Goal: Transaction & Acquisition: Obtain resource

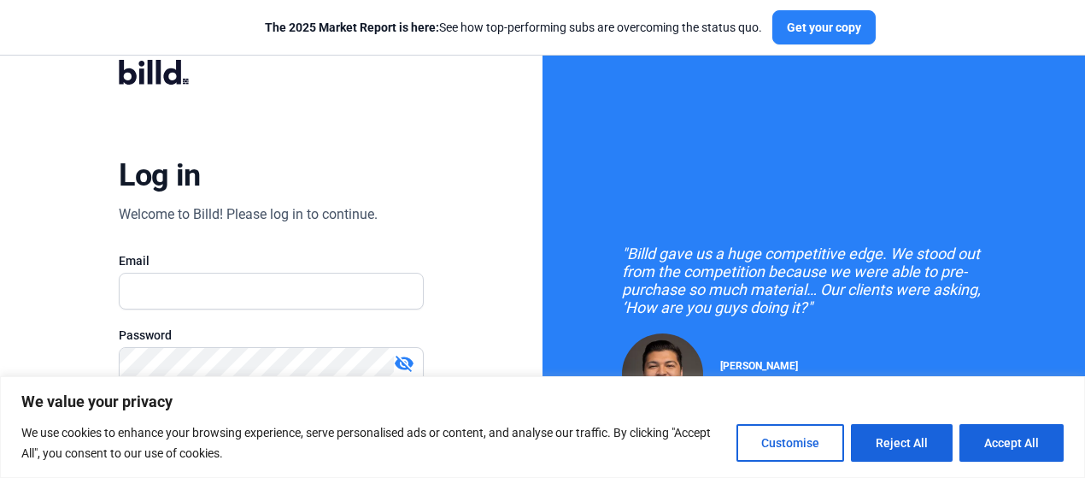
scroll to position [171, 0]
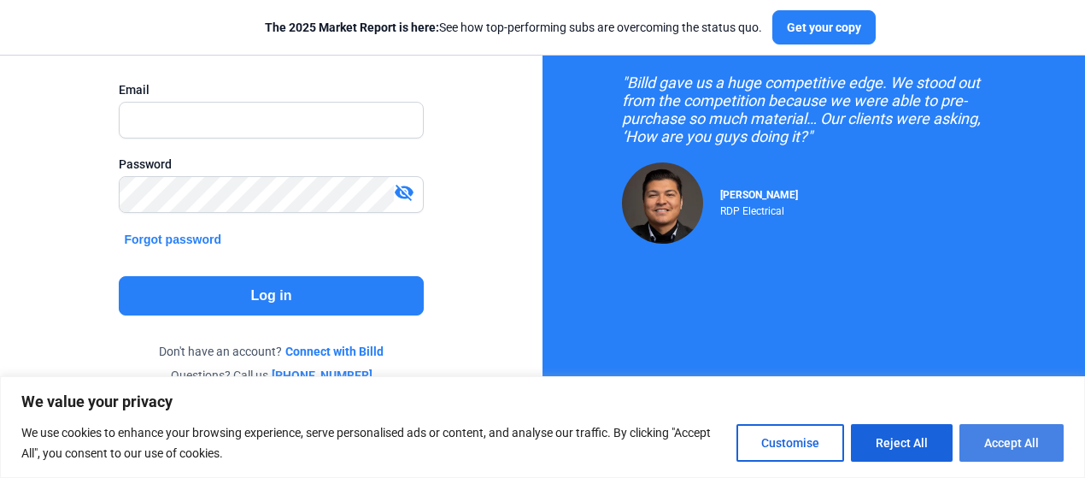
click at [1014, 443] on button "Accept All" at bounding box center [1012, 443] width 104 height 38
checkbox input "true"
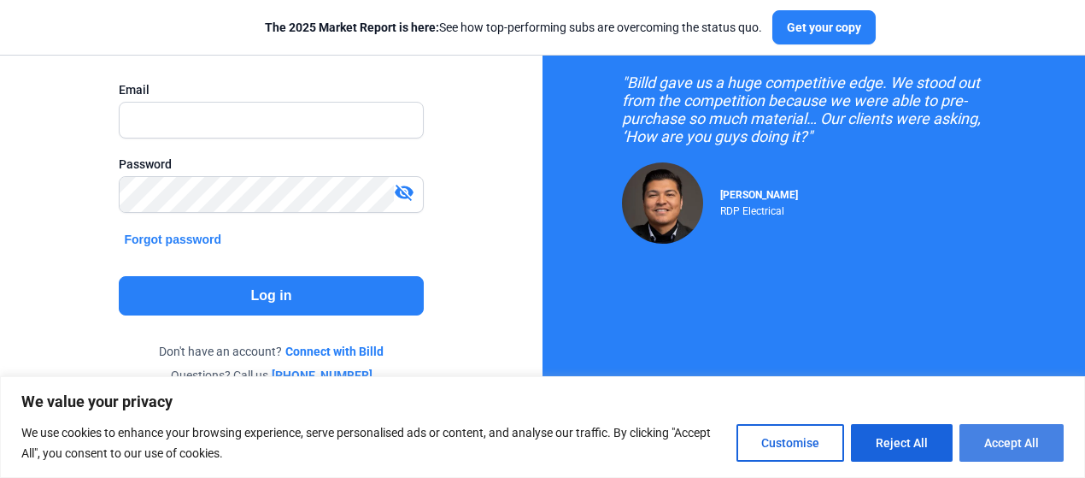
checkbox input "true"
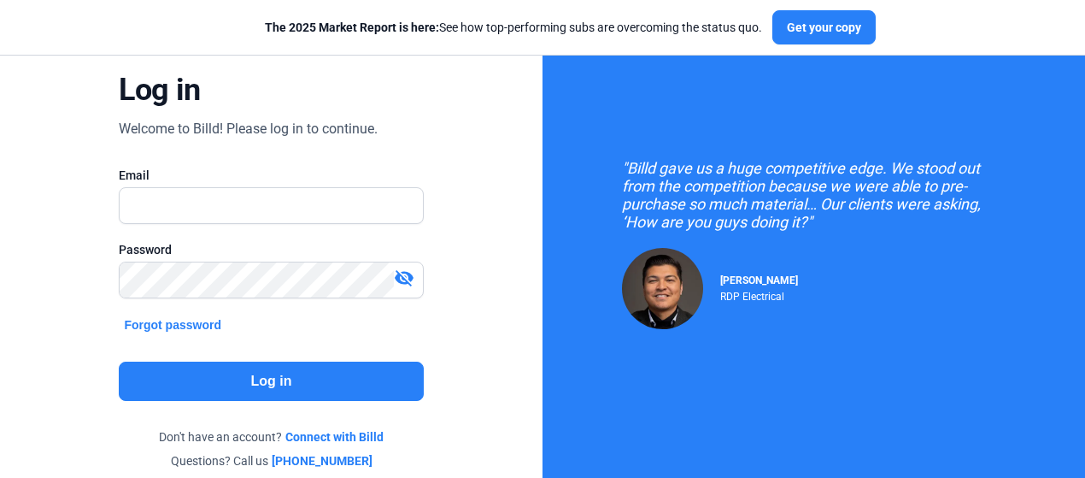
scroll to position [0, 0]
click at [263, 198] on input "text" at bounding box center [271, 205] width 303 height 35
type input "[PERSON_NAME][EMAIL_ADDRESS][DOMAIN_NAME]"
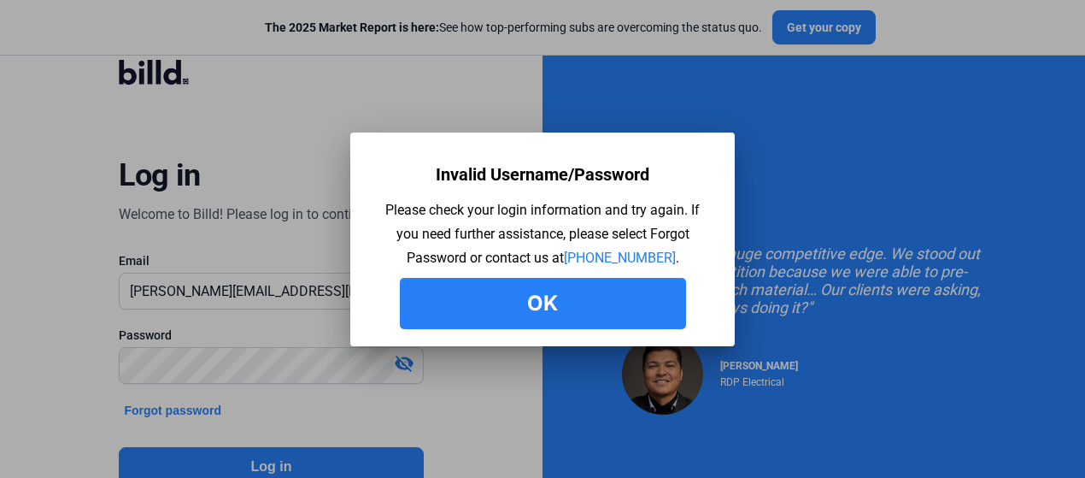
click at [429, 321] on button "Ok" at bounding box center [543, 303] width 286 height 51
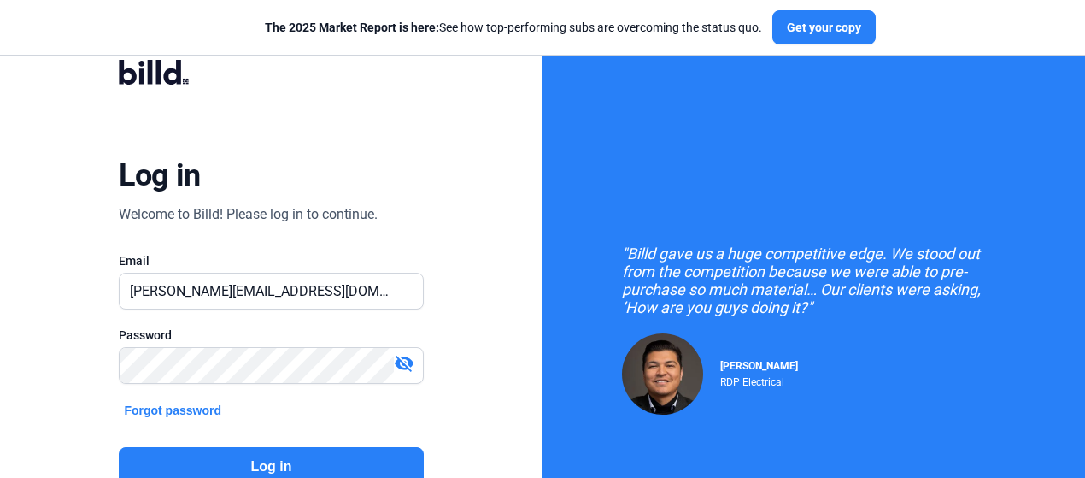
click at [402, 363] on mat-icon "visibility_off" at bounding box center [404, 363] width 21 height 21
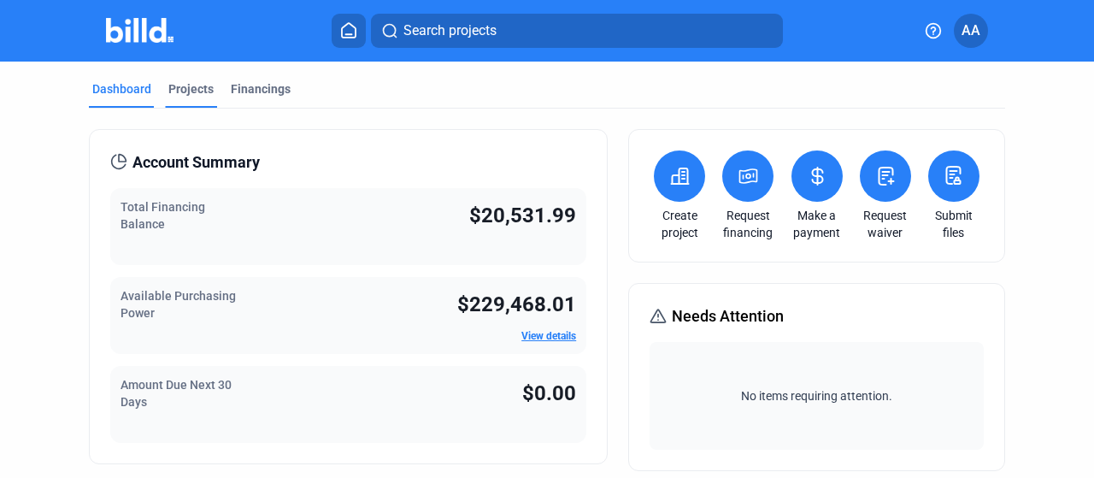
click at [188, 90] on div "Projects" at bounding box center [190, 88] width 45 height 17
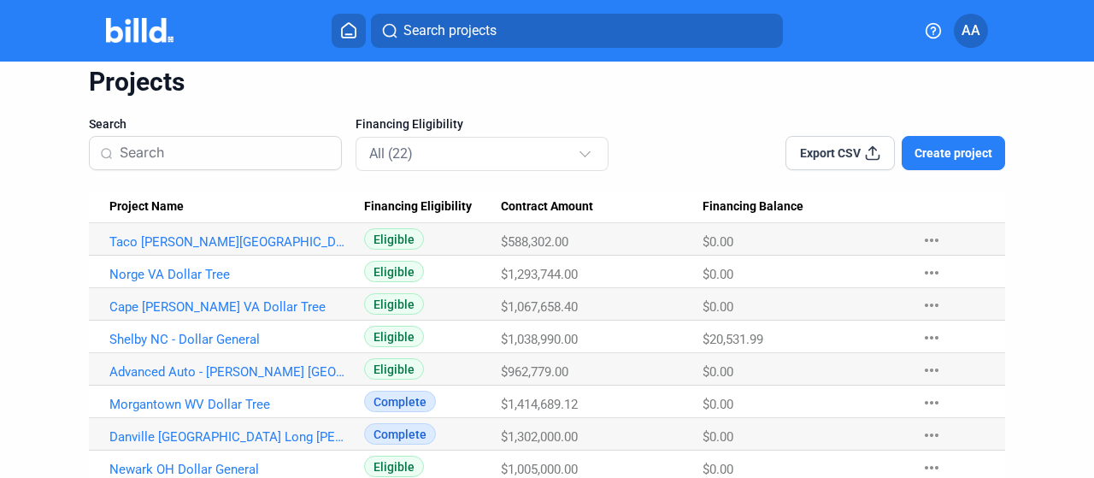
scroll to position [85, 0]
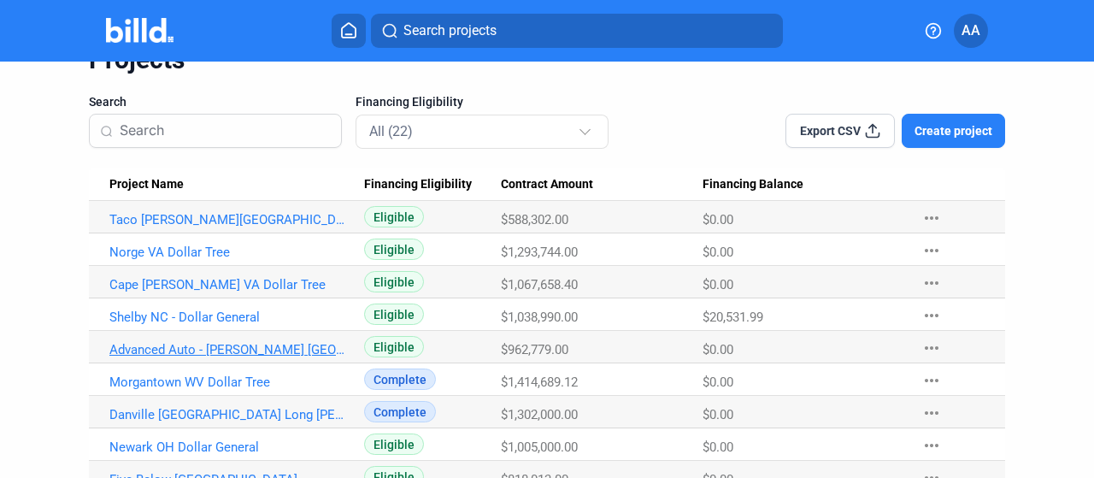
click at [241, 349] on link "Advanced Auto - [PERSON_NAME] [GEOGRAPHIC_DATA]" at bounding box center [230, 349] width 242 height 15
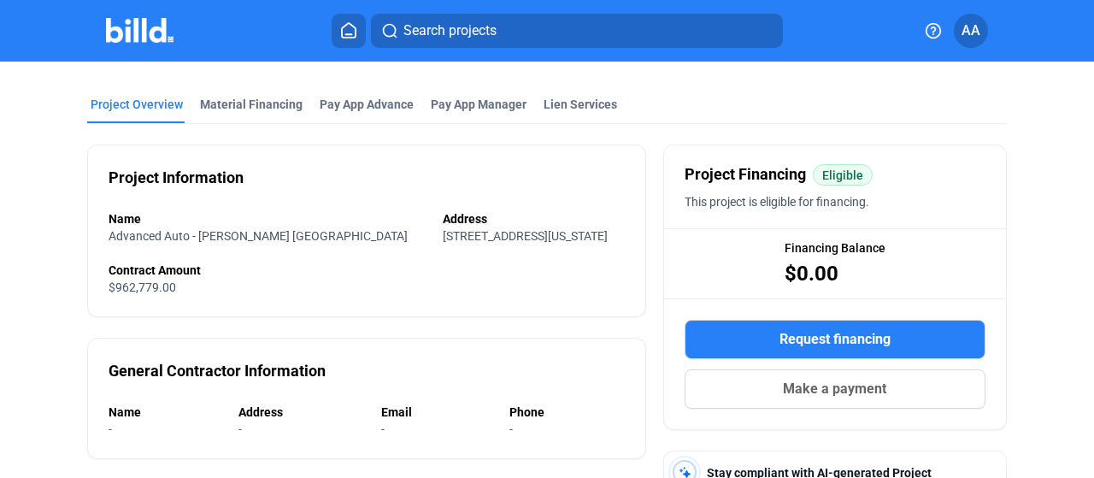
scroll to position [85, 0]
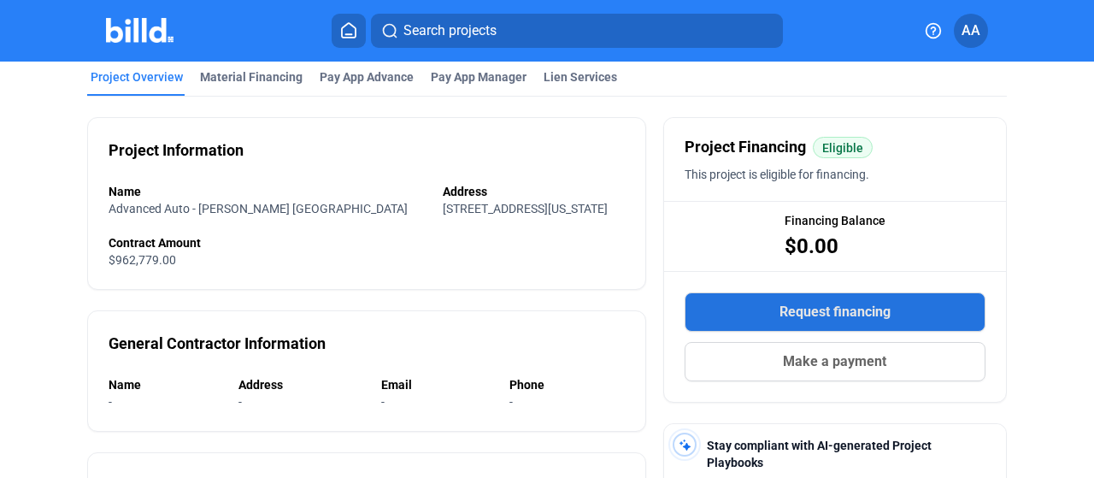
click at [742, 303] on button "Request financing" at bounding box center [835, 311] width 301 height 39
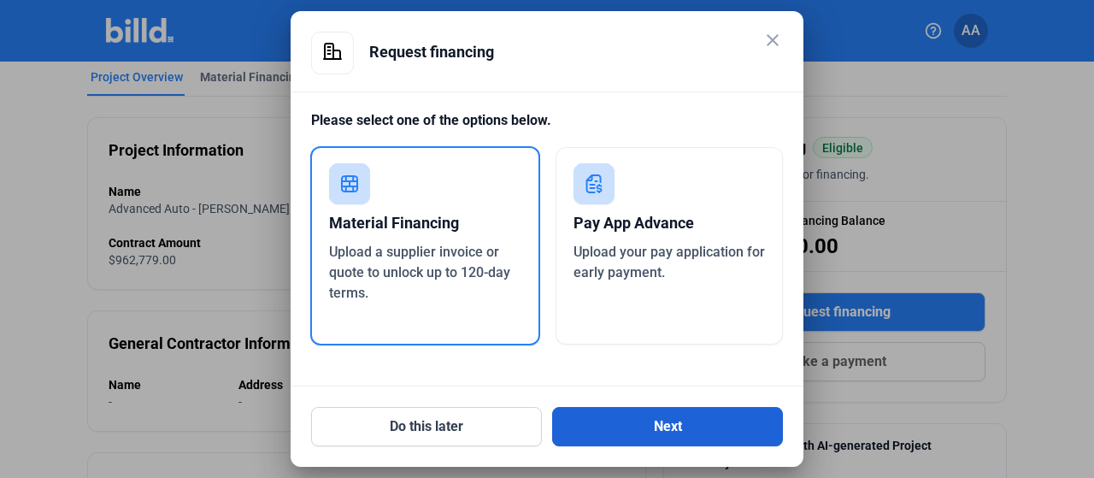
click at [683, 433] on button "Next" at bounding box center [667, 426] width 231 height 39
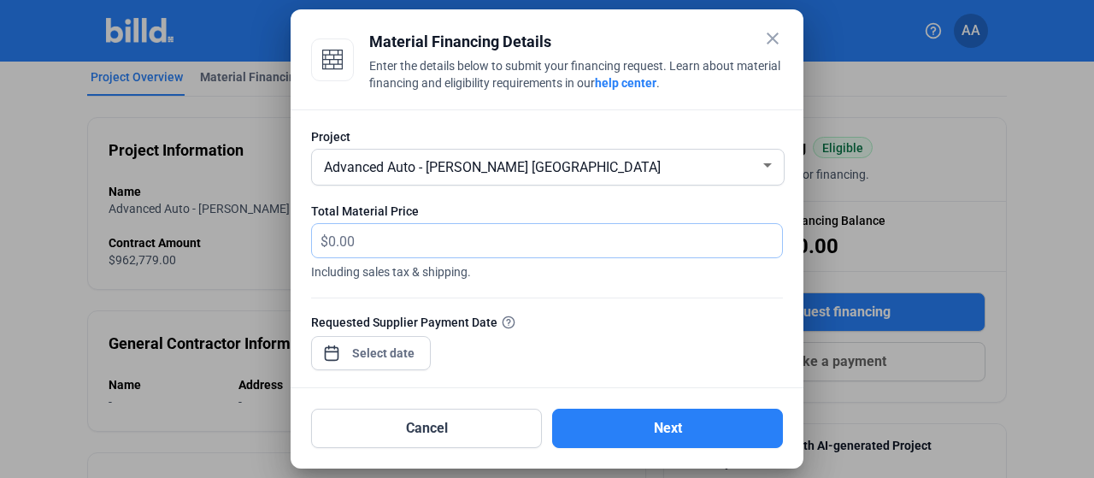
click at [407, 241] on input "text" at bounding box center [545, 240] width 434 height 33
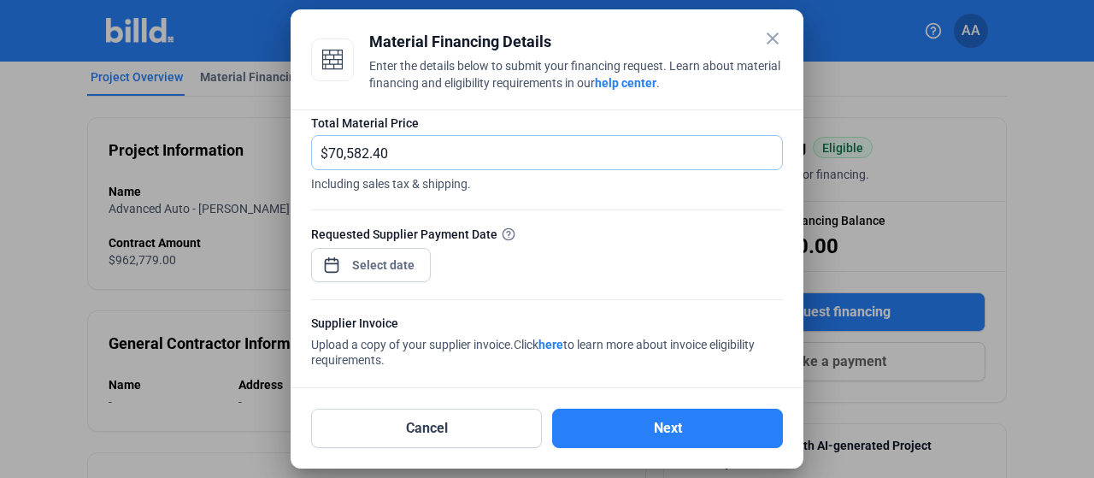
scroll to position [171, 0]
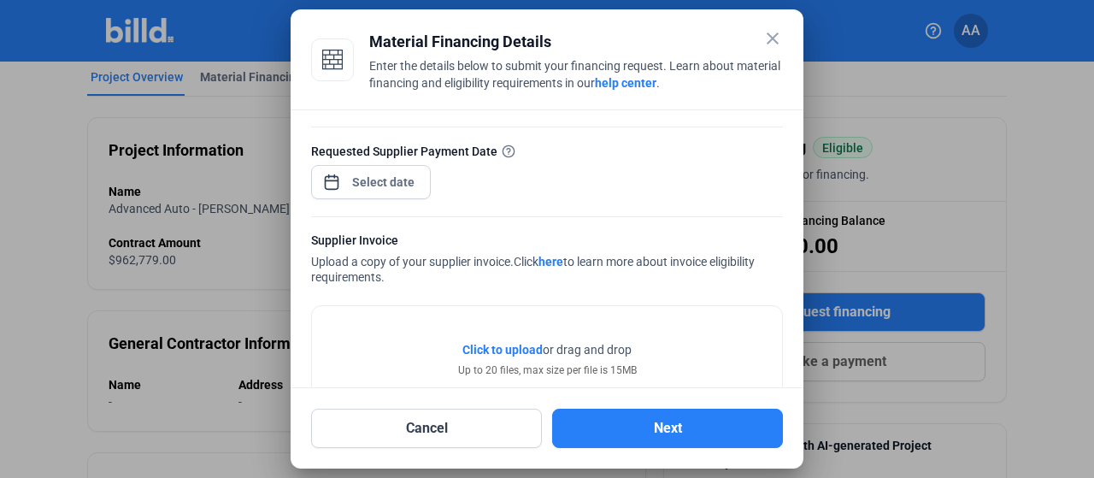
type input "70,582.40"
click at [395, 189] on div "close Material Financing Details Enter the details below to submit your financi…" at bounding box center [547, 239] width 1094 height 478
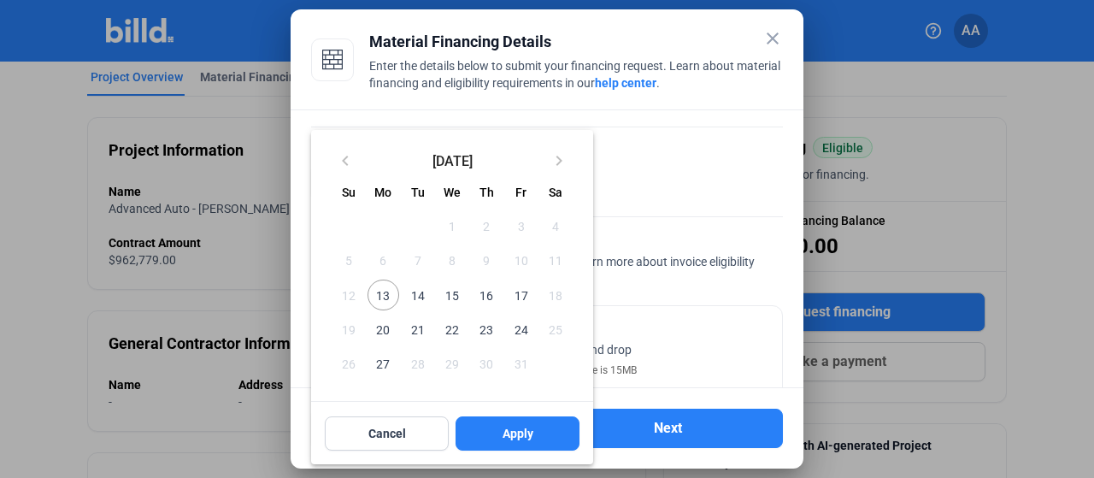
click at [415, 295] on span "14" at bounding box center [418, 294] width 31 height 31
click at [422, 303] on span "14" at bounding box center [418, 294] width 31 height 31
click at [544, 435] on button "Apply" at bounding box center [518, 433] width 124 height 34
type input "[DATE]"
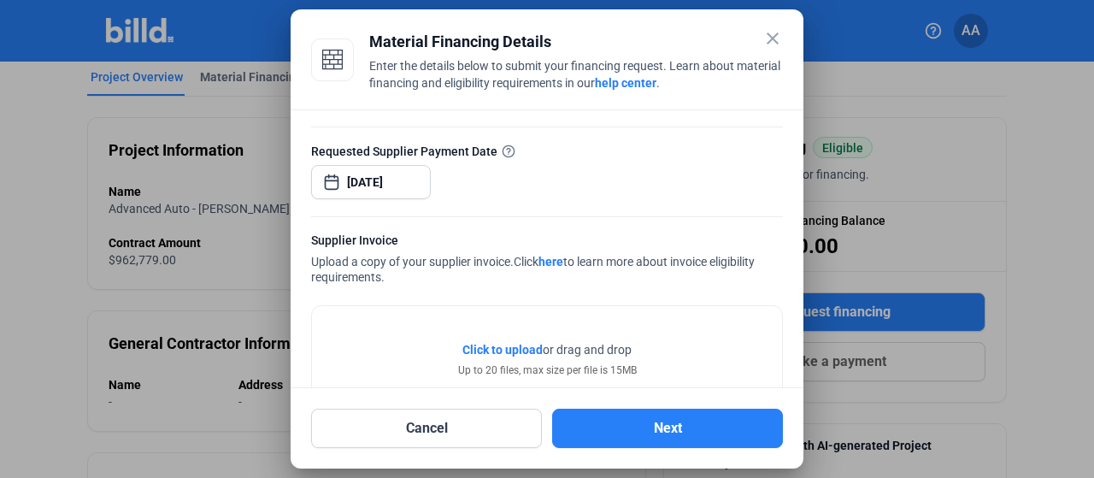
click at [497, 348] on span "Click to upload" at bounding box center [502, 350] width 80 height 14
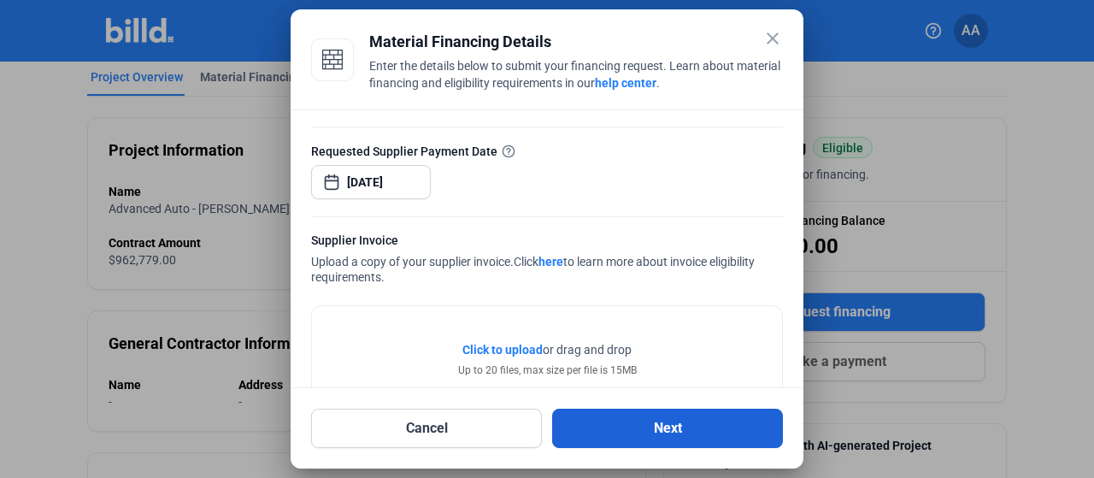
click at [643, 430] on button "Next" at bounding box center [667, 428] width 231 height 39
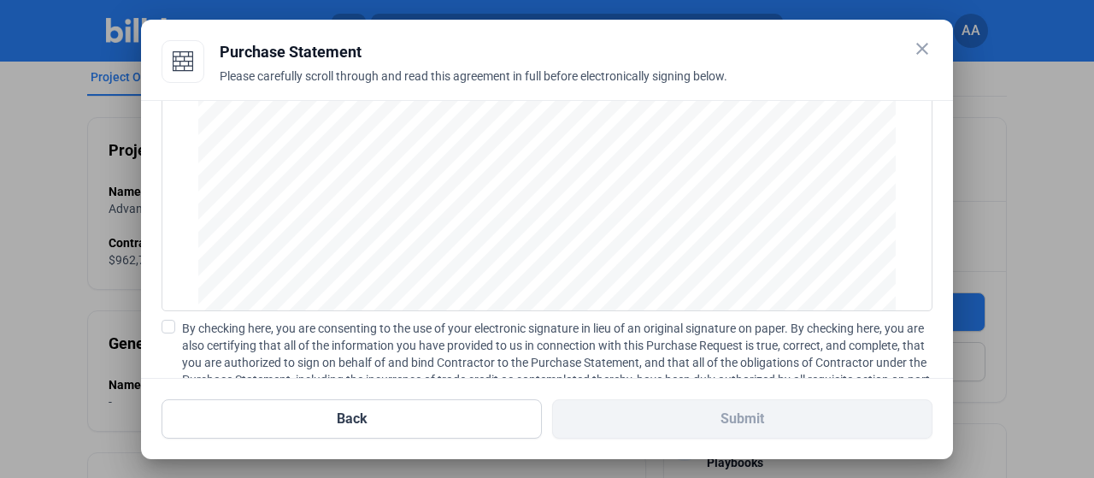
scroll to position [258, 0]
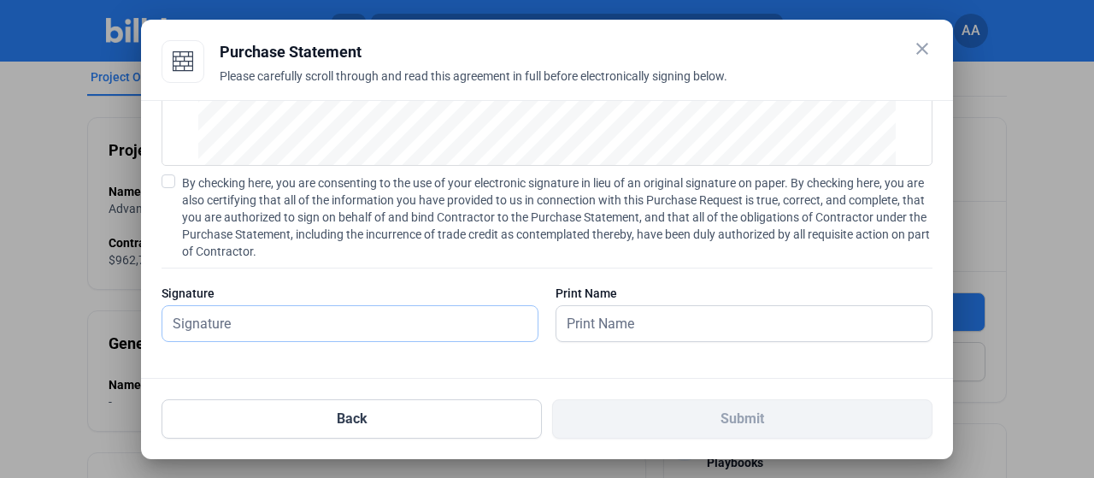
click at [421, 323] on input "text" at bounding box center [340, 323] width 356 height 35
click at [178, 172] on div "PURCHASE STATEMENT This PURCHASE STATEMENT is being executed and delivered purs…" at bounding box center [547, 110] width 771 height 498
click at [174, 177] on span at bounding box center [169, 181] width 14 height 14
click at [0, 0] on input "By checking here, you are consenting to the use of your electronic signature in…" at bounding box center [0, 0] width 0 height 0
click at [291, 324] on input "text" at bounding box center [349, 323] width 375 height 35
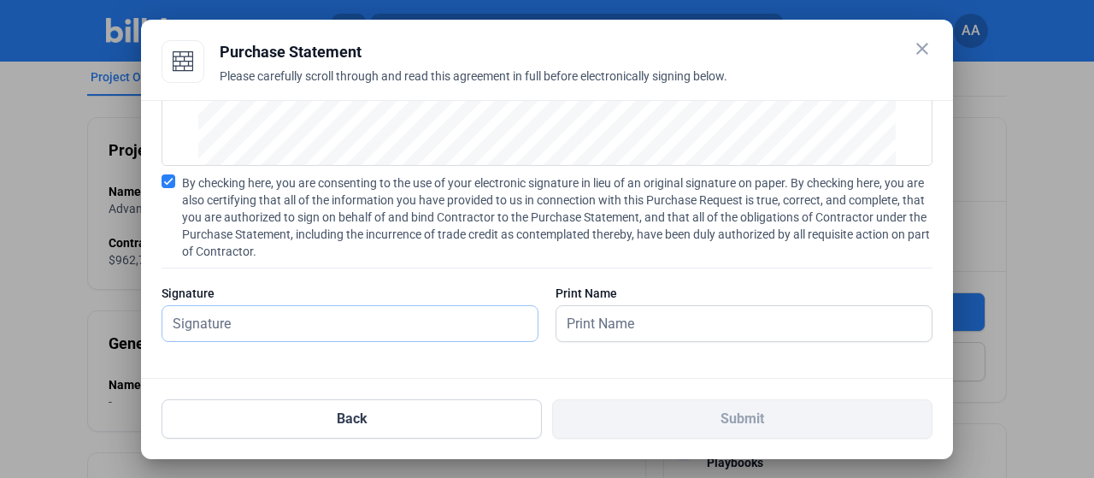
type input "[PERSON_NAME]"
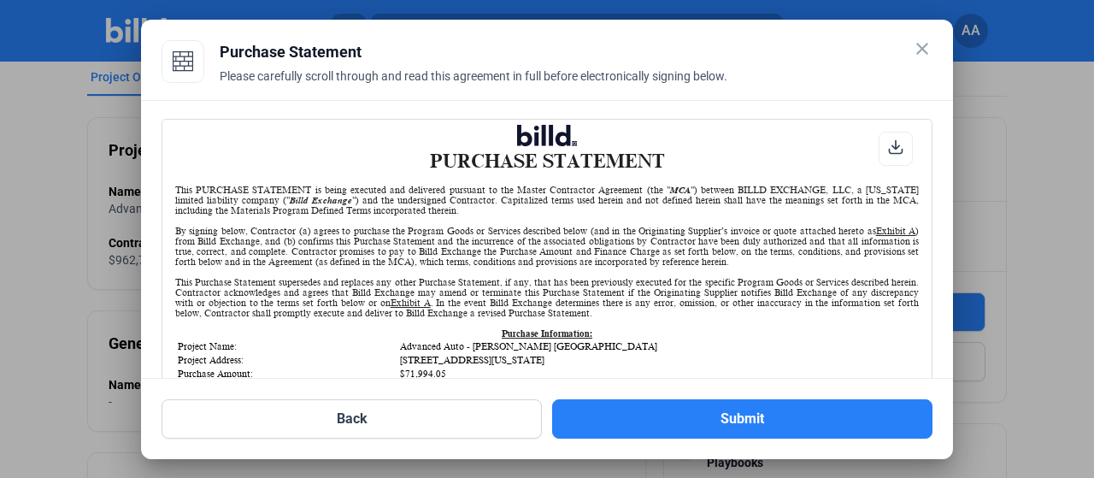
scroll to position [0, 0]
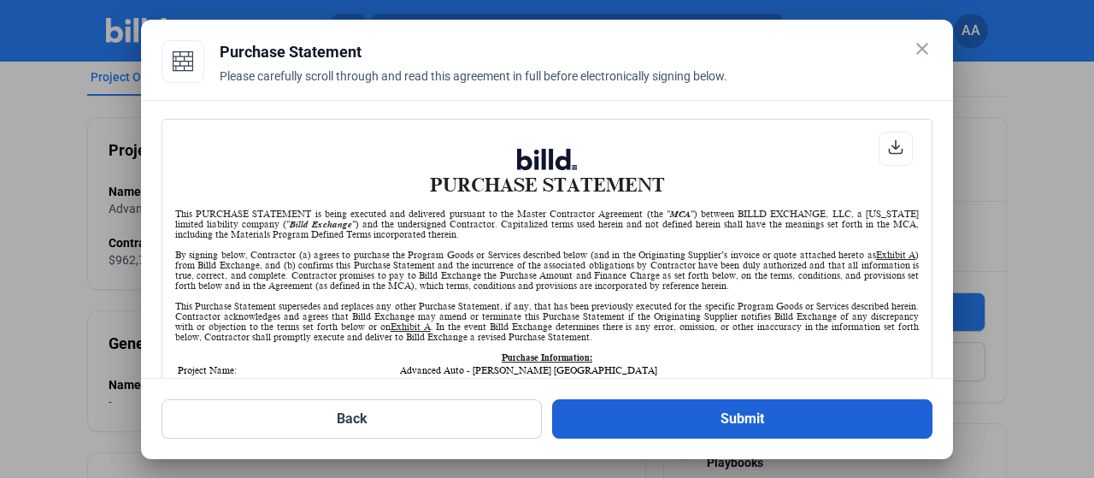
click at [696, 413] on button "Submit" at bounding box center [742, 418] width 380 height 39
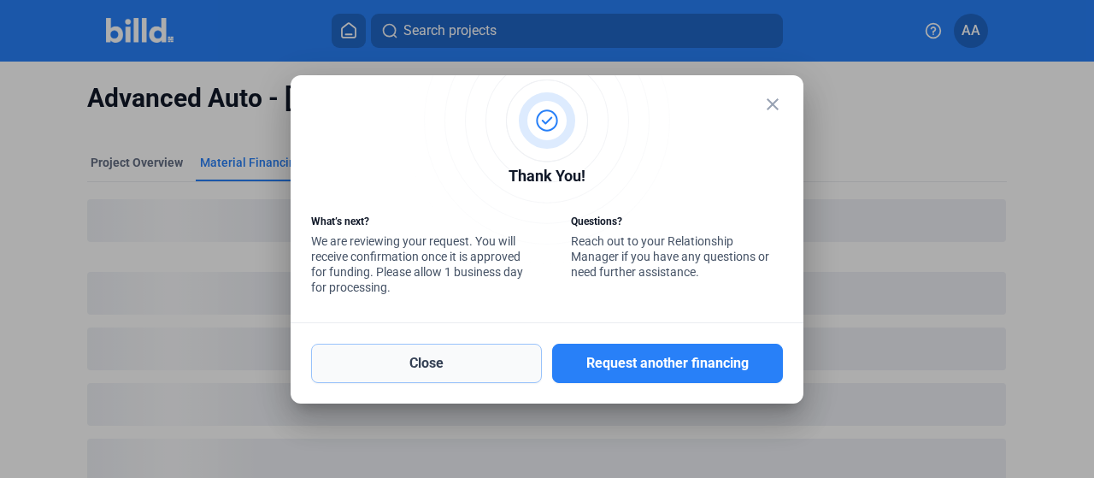
click at [394, 368] on button "Close" at bounding box center [426, 363] width 231 height 39
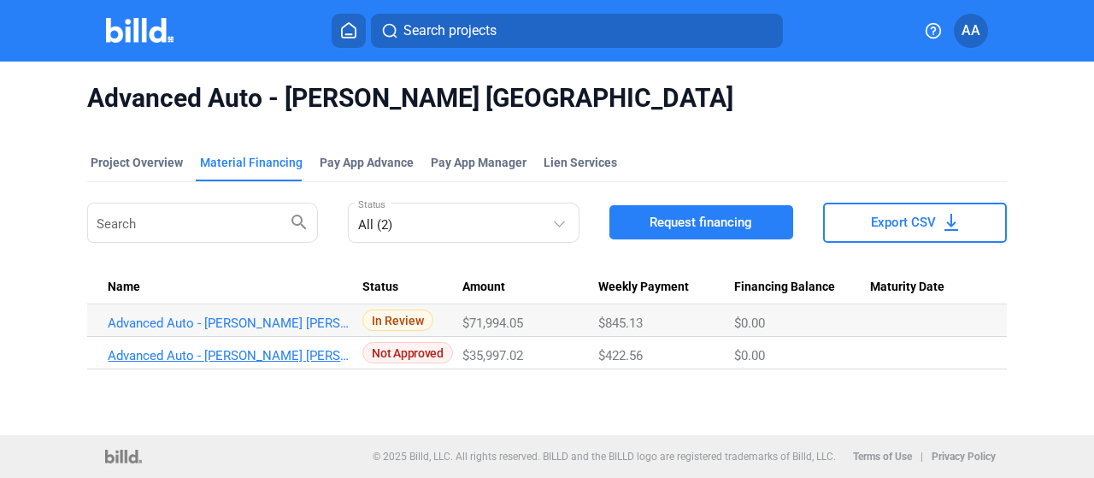
click at [268, 358] on link "Advanced Auto - [PERSON_NAME] [PERSON_NAME] [GEOGRAPHIC_DATA]" at bounding box center [229, 355] width 242 height 15
